Goal: Information Seeking & Learning: Learn about a topic

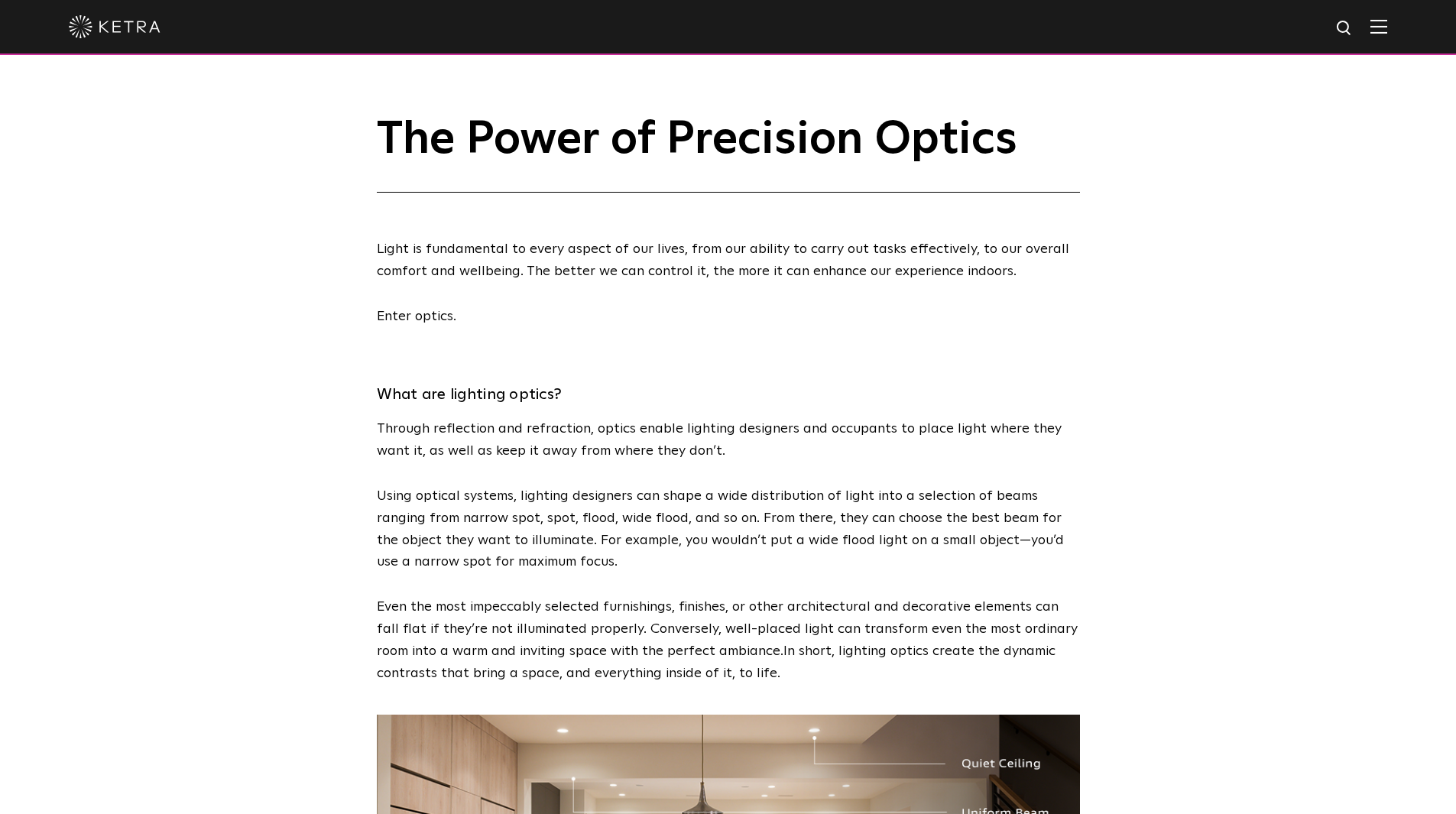
click at [1074, 137] on h1 "The Power of Precision Optics" at bounding box center [728, 153] width 703 height 78
